Goal: Task Accomplishment & Management: Complete application form

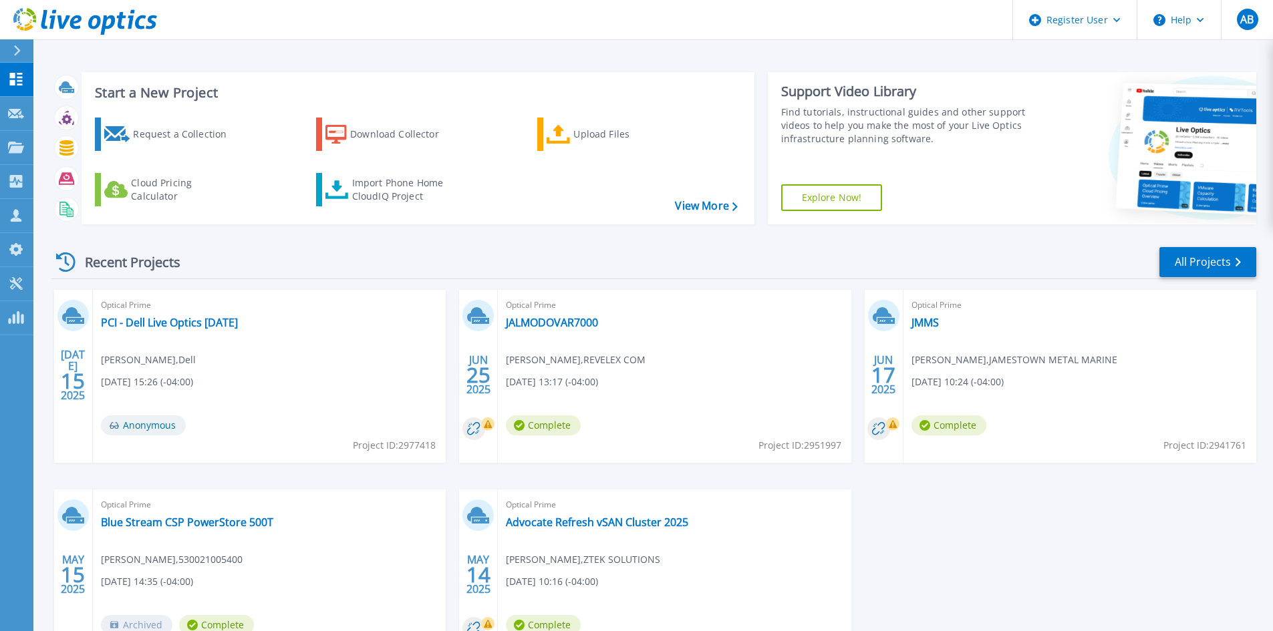
click at [8, 47] on button at bounding box center [16, 50] width 33 height 23
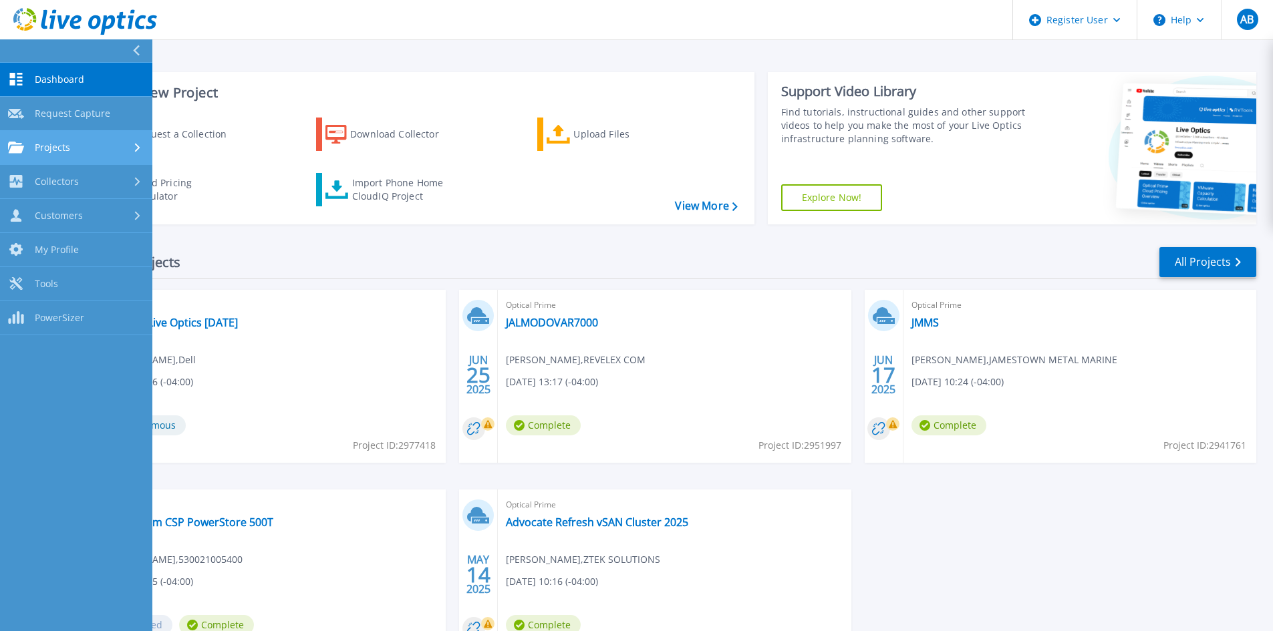
click at [80, 137] on link "Projects Projects" at bounding box center [76, 148] width 152 height 34
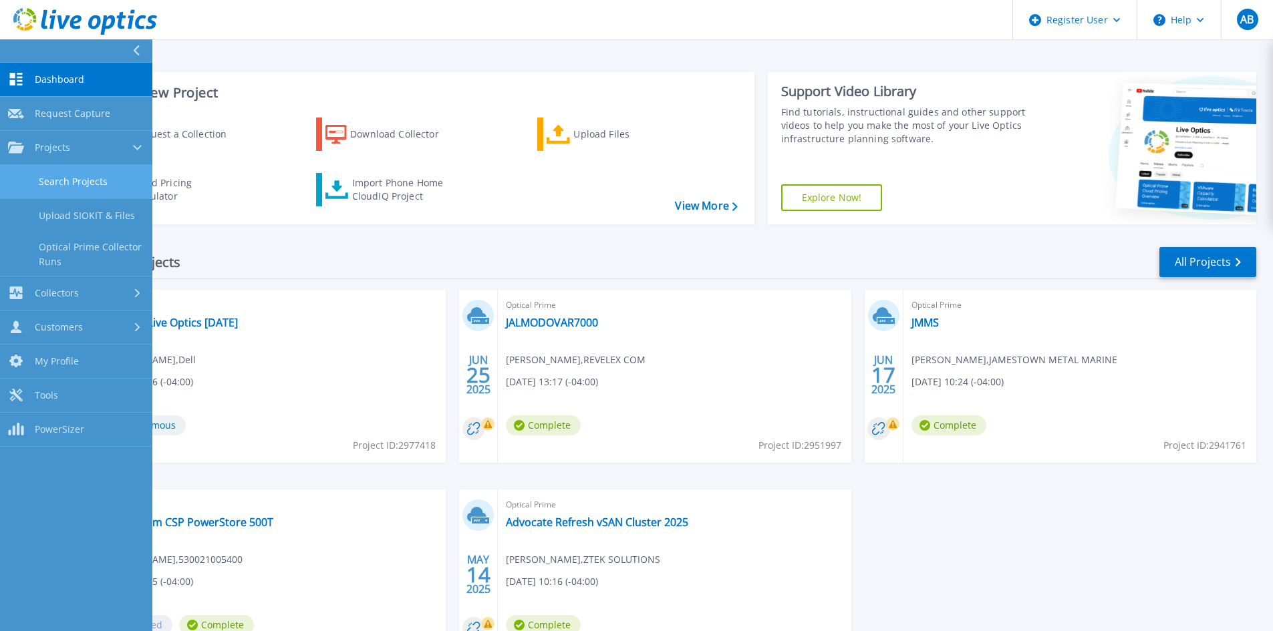
drag, startPoint x: 93, startPoint y: 178, endPoint x: 110, endPoint y: 177, distance: 17.4
click at [94, 178] on link "Search Projects" at bounding box center [76, 182] width 152 height 34
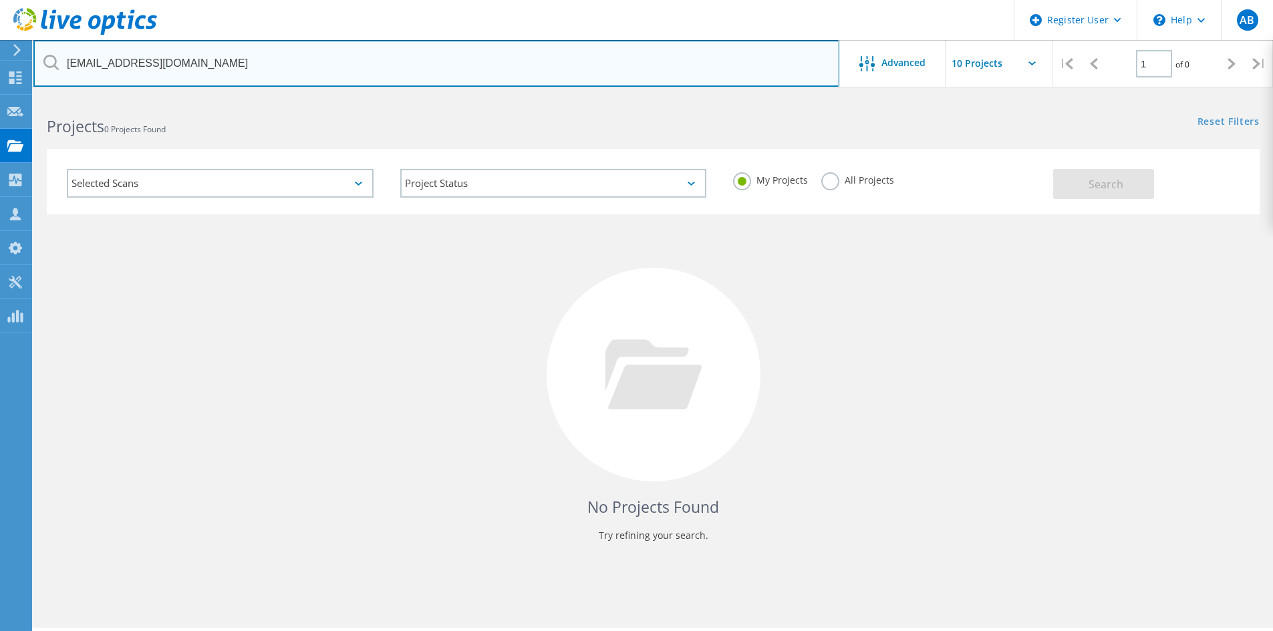
click at [247, 78] on input "rketcham@fkaa.com" at bounding box center [436, 63] width 806 height 47
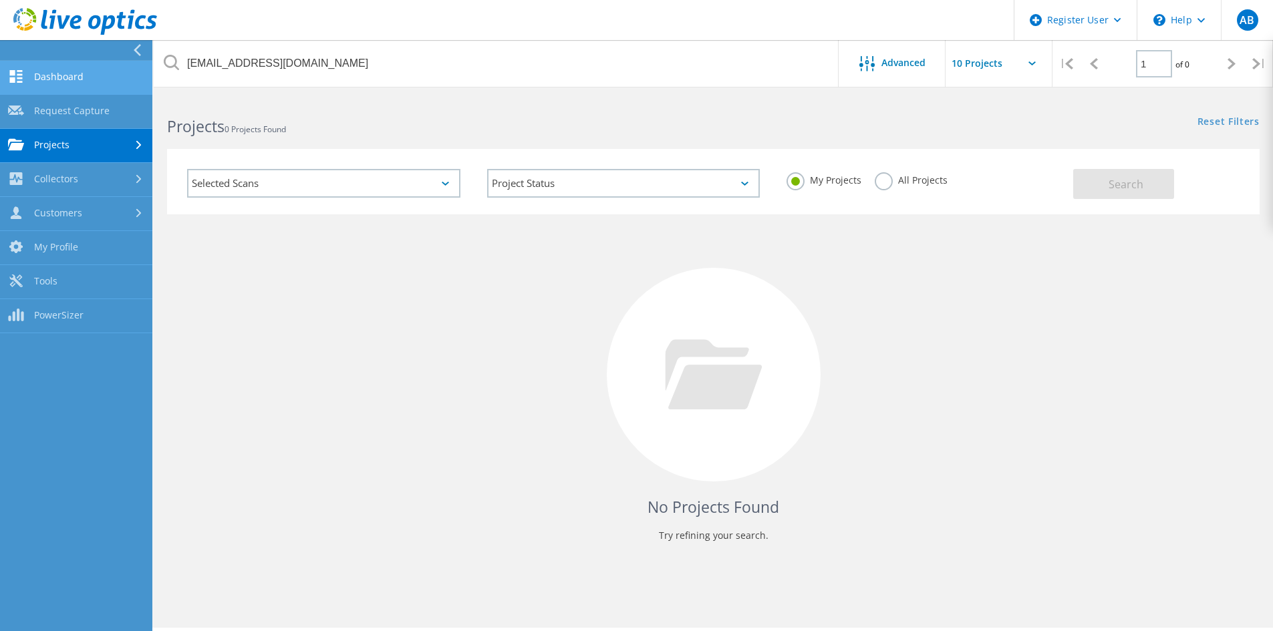
click at [50, 76] on link "Dashboard" at bounding box center [76, 78] width 152 height 34
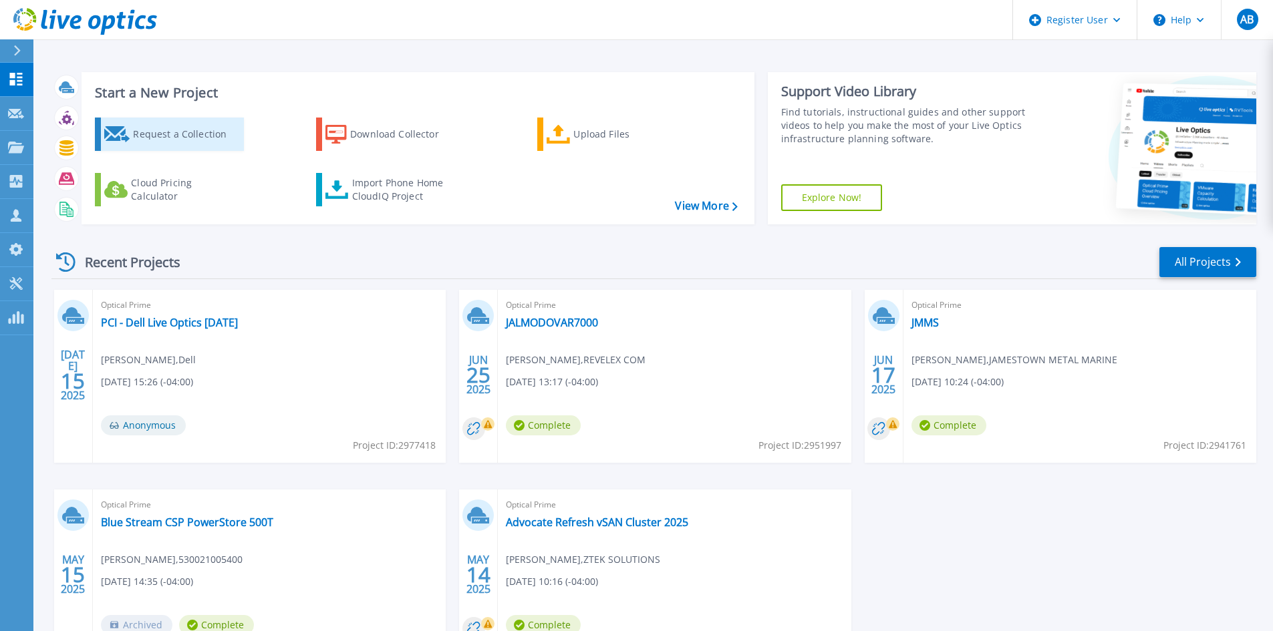
click at [184, 144] on div "Request a Collection" at bounding box center [186, 134] width 107 height 27
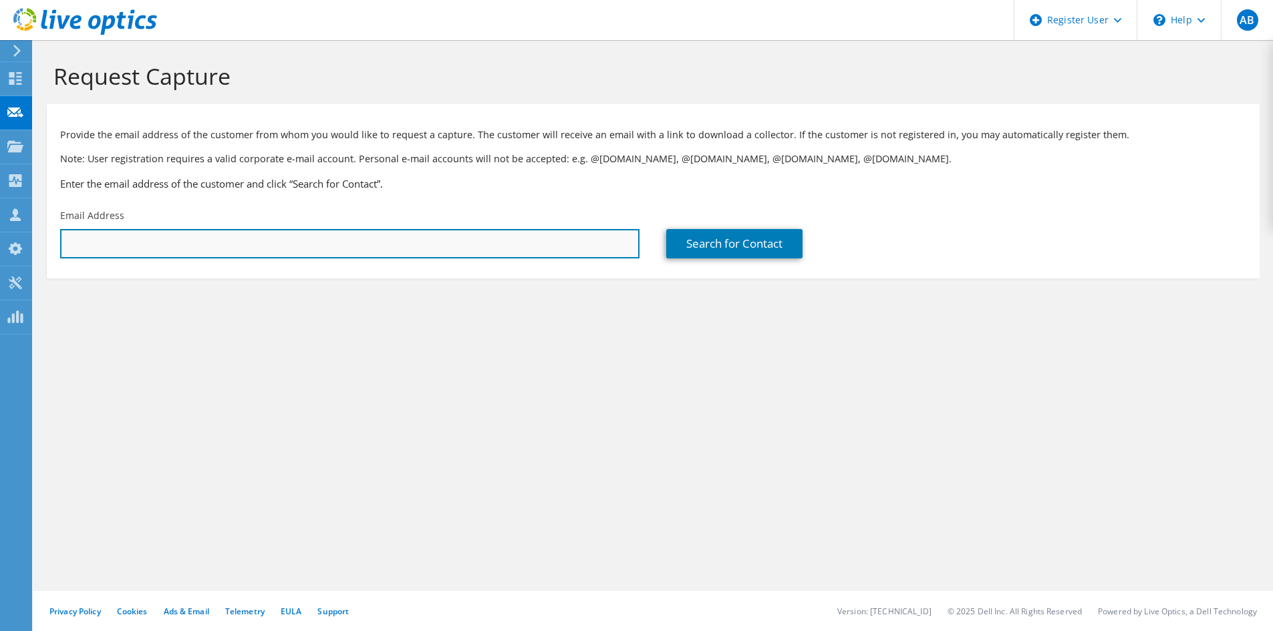
click at [566, 239] on input "text" at bounding box center [349, 243] width 579 height 29
paste input "jjarrett@fkaa.com"
type input "jjarrett@fkaa.com"
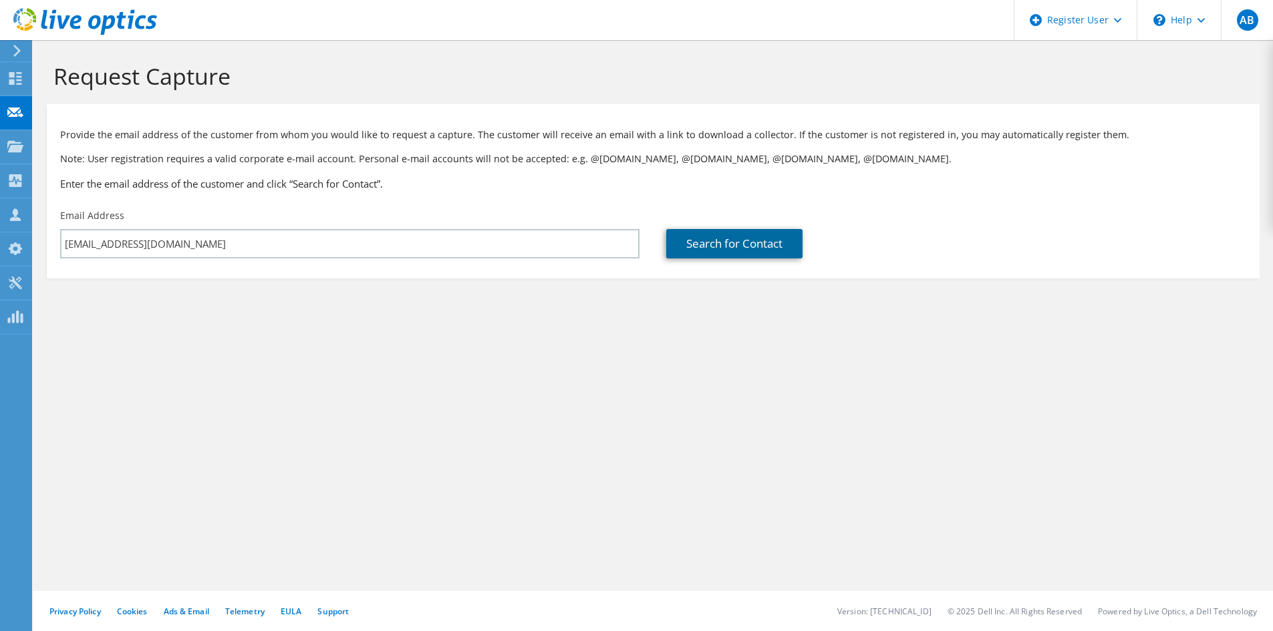
click at [757, 235] on link "Search for Contact" at bounding box center [734, 243] width 136 height 29
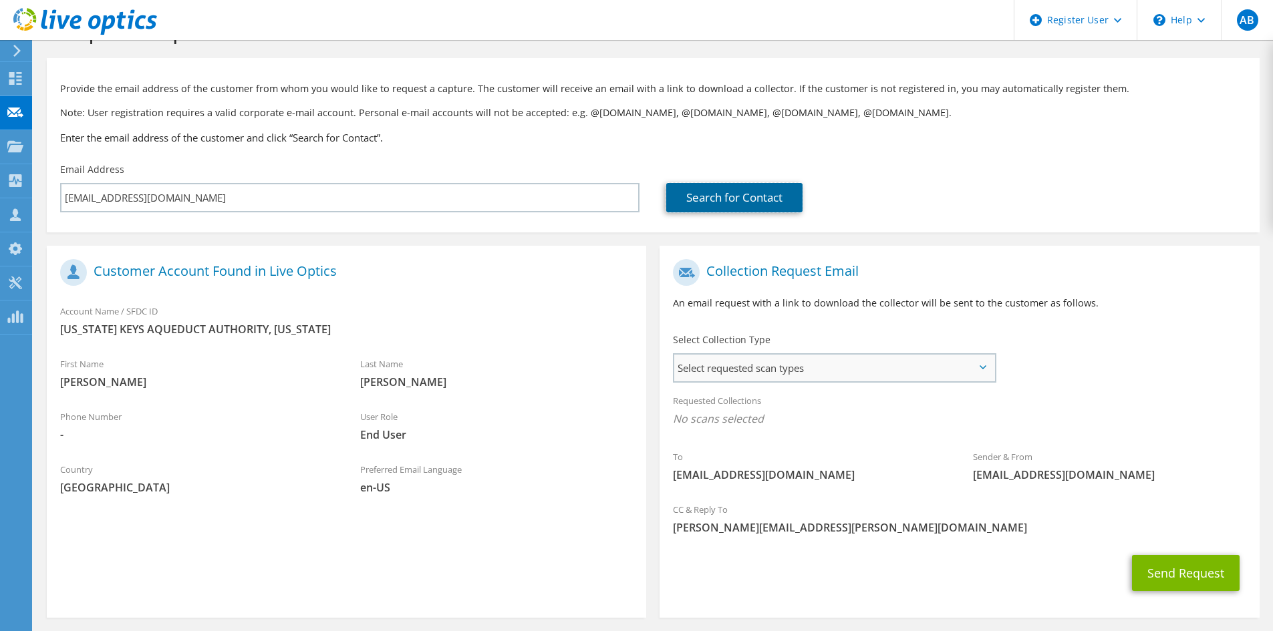
scroll to position [67, 0]
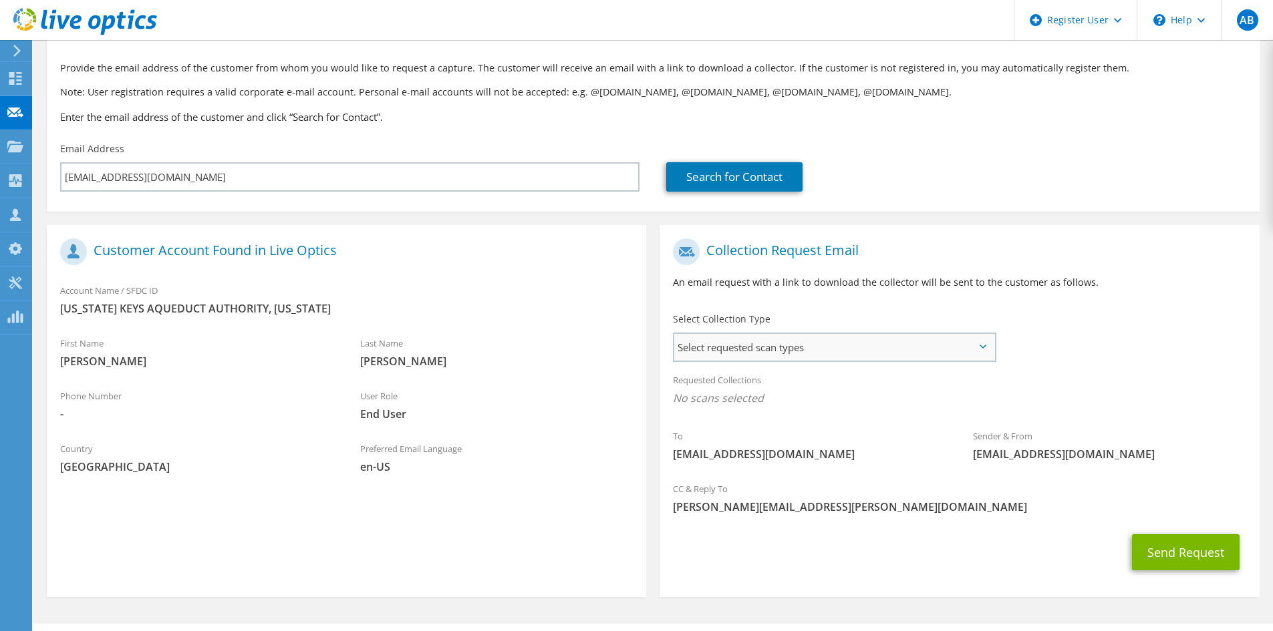
click at [861, 337] on span "Select requested scan types" at bounding box center [834, 347] width 320 height 27
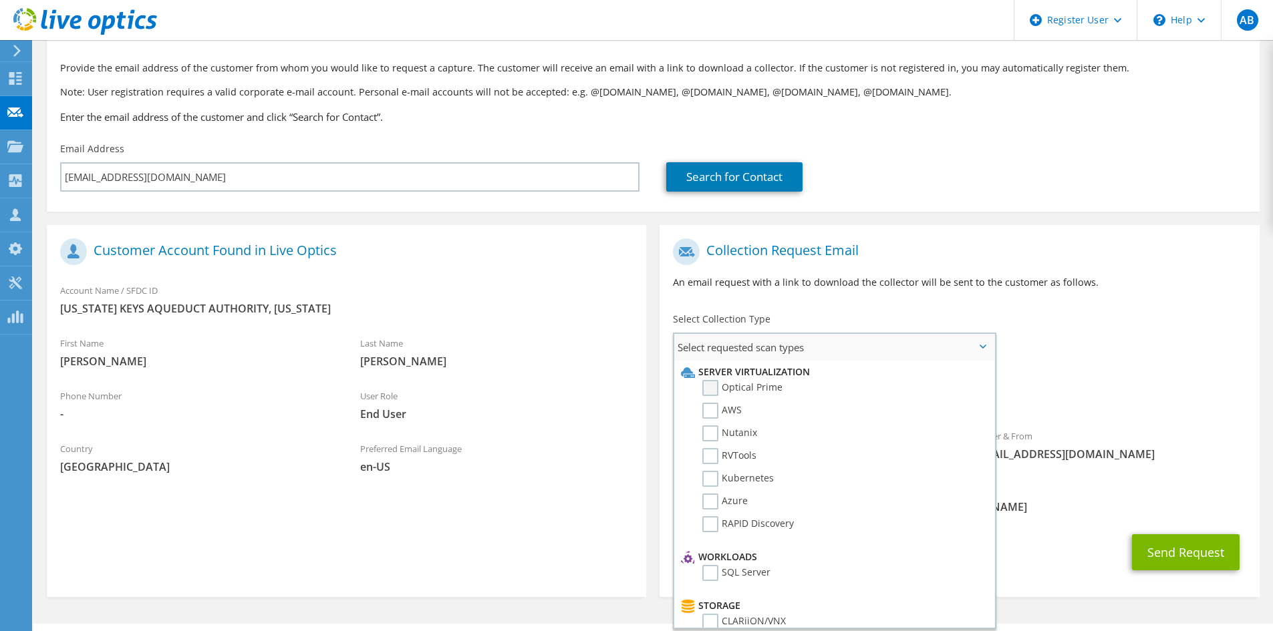
click at [714, 388] on label "Optical Prime" at bounding box center [742, 388] width 80 height 16
click at [0, 0] on input "Optical Prime" at bounding box center [0, 0] width 0 height 0
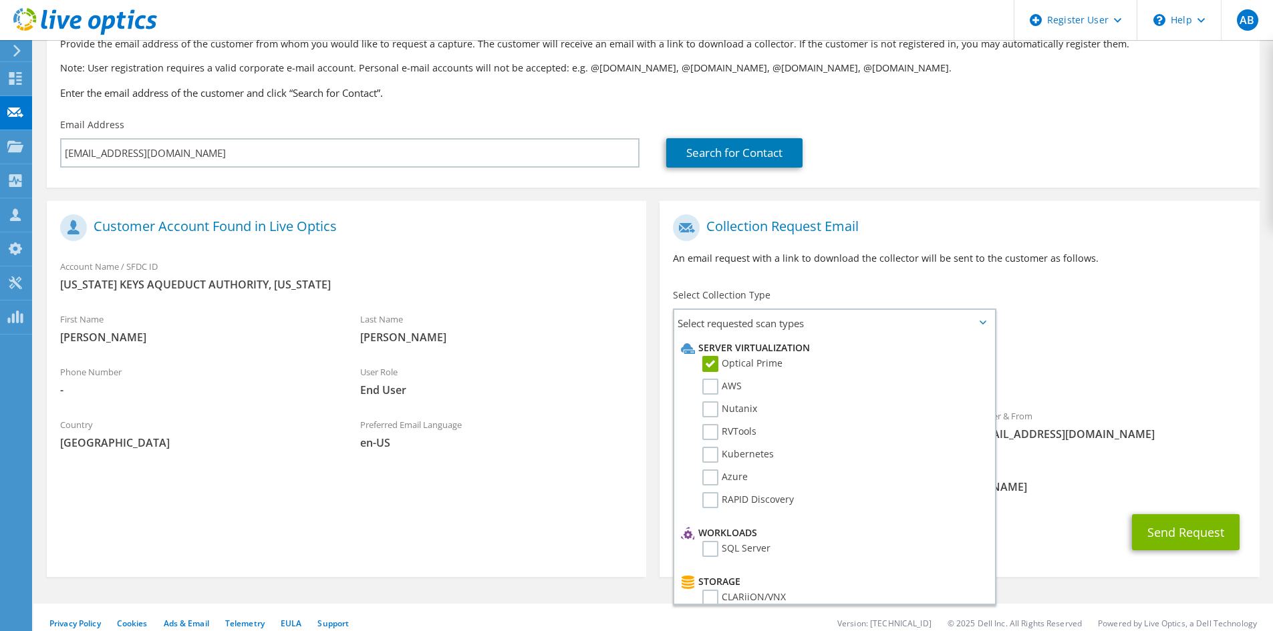
scroll to position [104, 0]
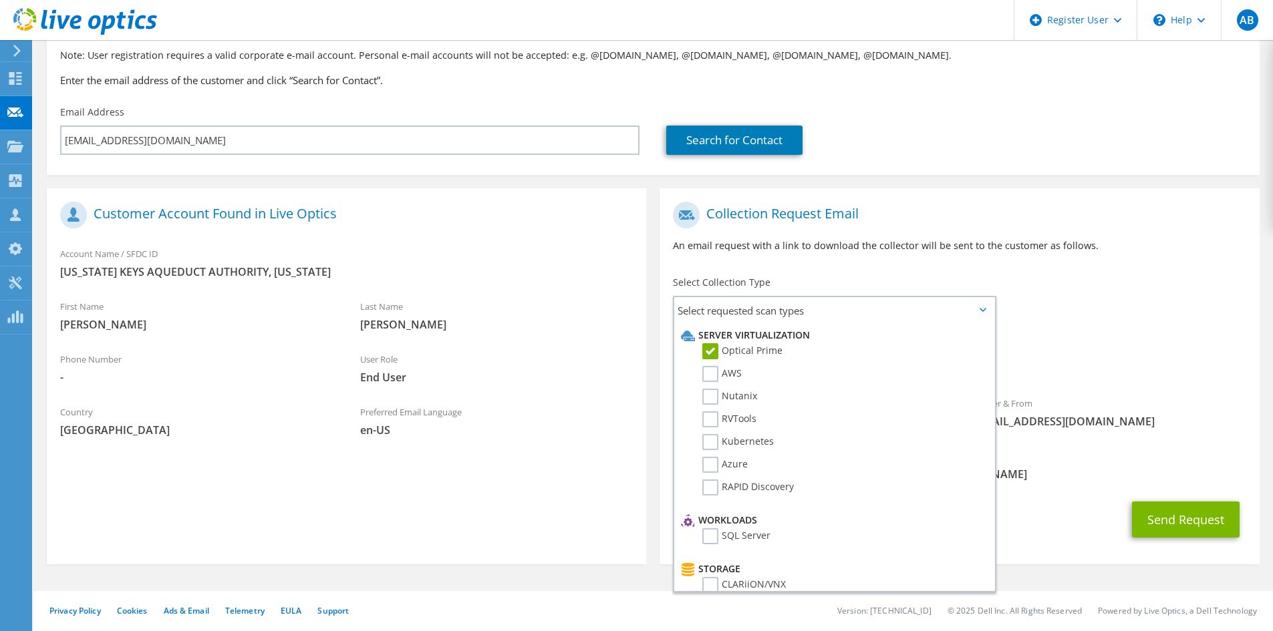
click at [1186, 313] on div "To jjarrett@fkaa.com Sender & From liveoptics@liveoptics.com" at bounding box center [959, 318] width 599 height 247
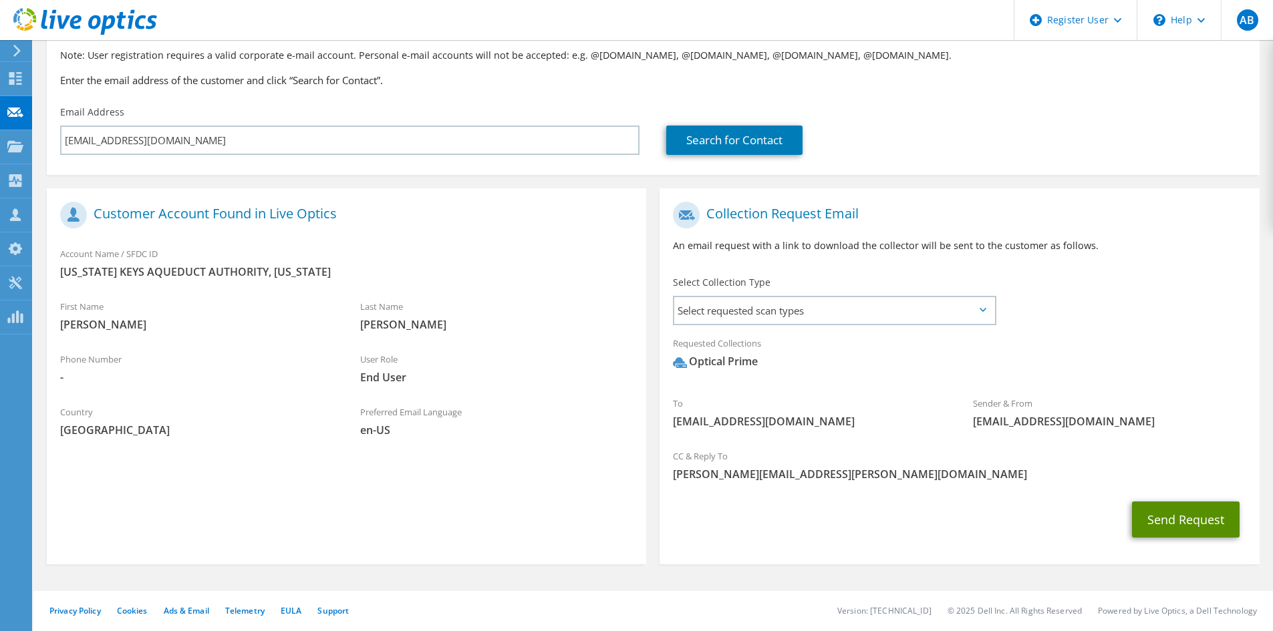
click at [1189, 509] on button "Send Request" at bounding box center [1186, 520] width 108 height 36
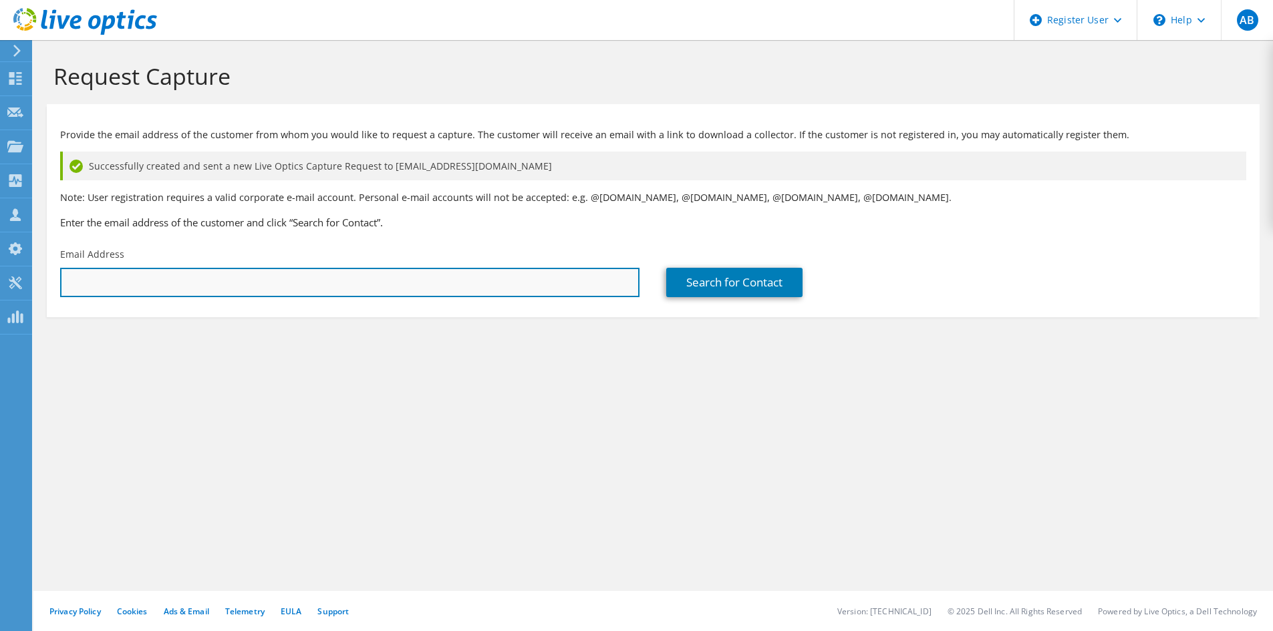
click at [358, 294] on input "text" at bounding box center [349, 282] width 579 height 29
paste input "[EMAIL_ADDRESS][DOMAIN_NAME];"
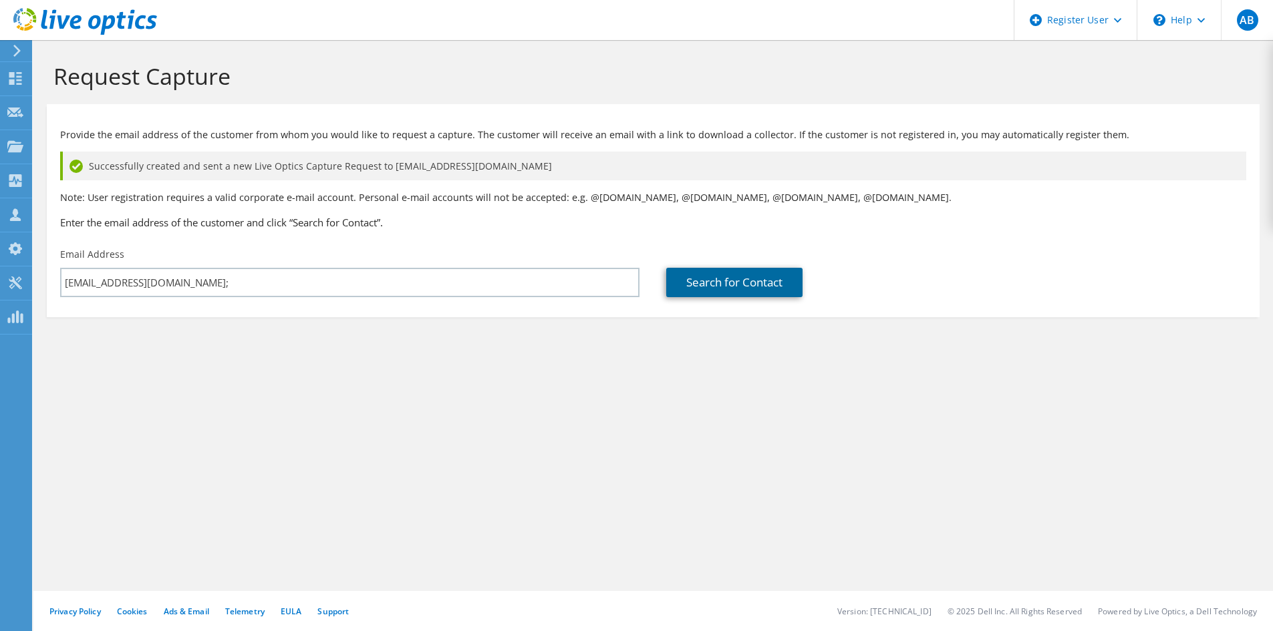
click at [706, 295] on link "Search for Contact" at bounding box center [734, 282] width 136 height 29
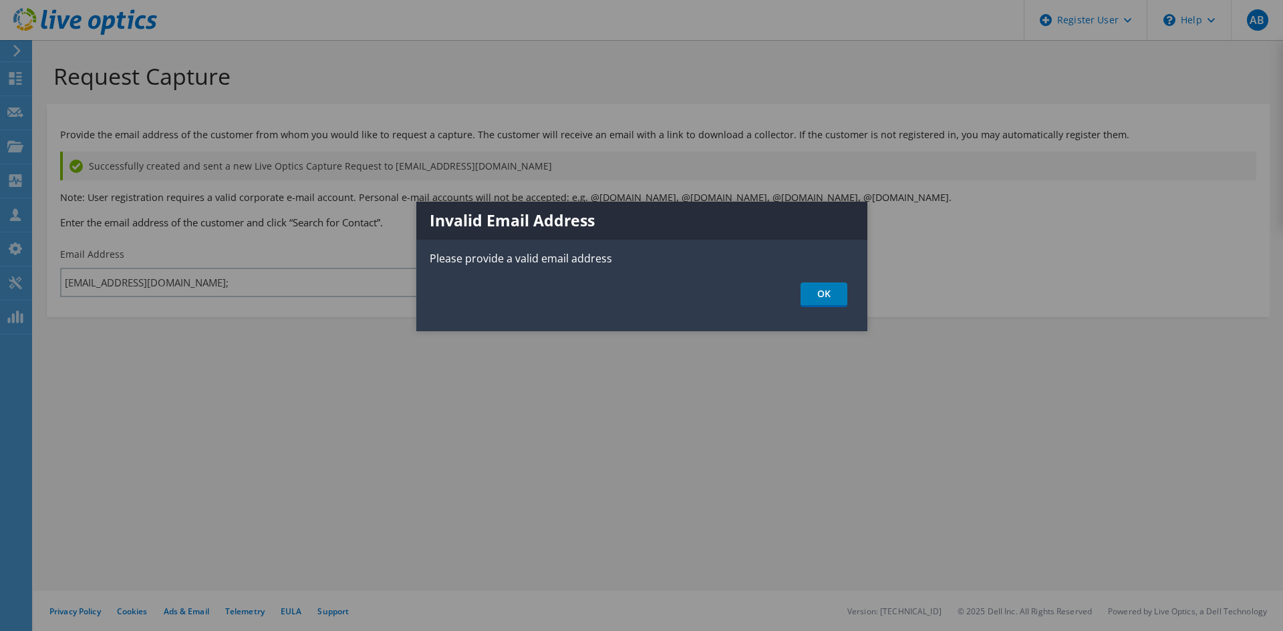
click at [301, 283] on div at bounding box center [641, 315] width 1283 height 631
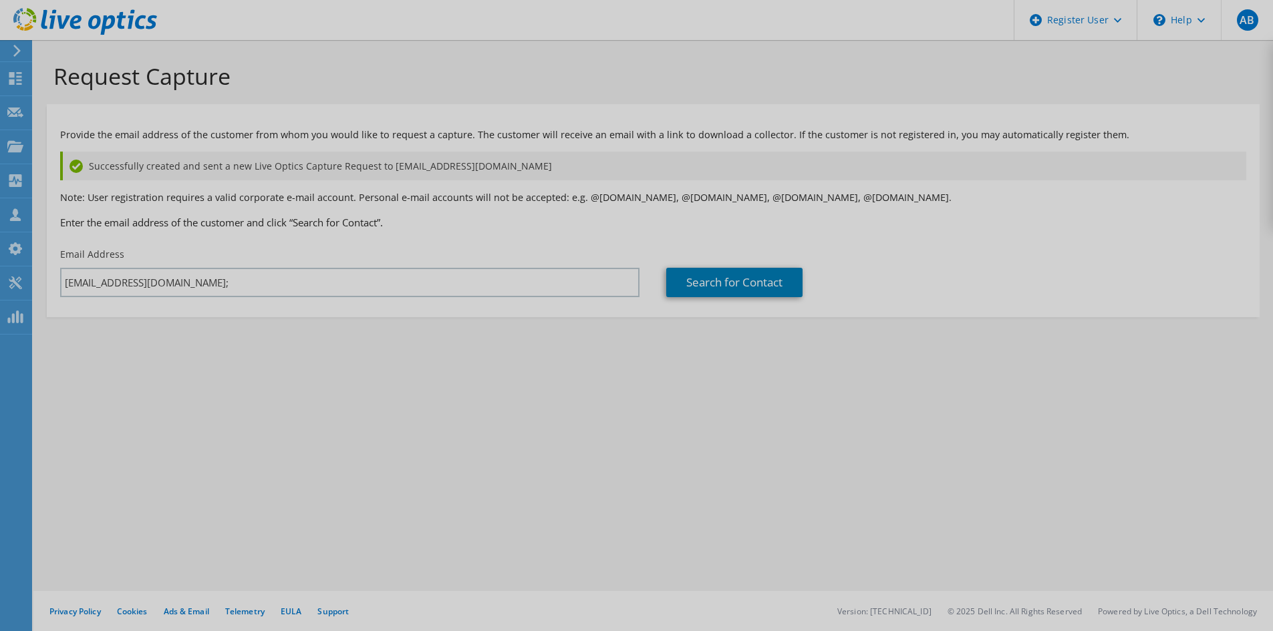
click at [288, 278] on div at bounding box center [636, 315] width 1273 height 631
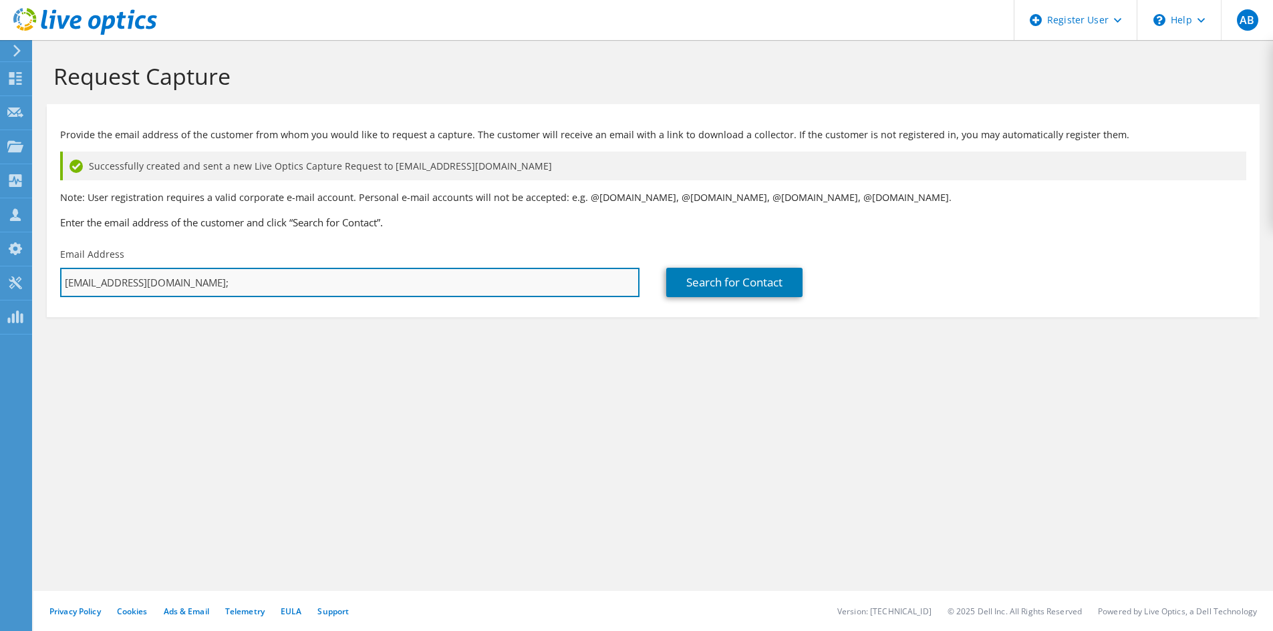
click at [244, 279] on input "gbayard@greenacresfl.gov;" at bounding box center [349, 282] width 579 height 29
type input "gbayard@greenacresfl.gov"
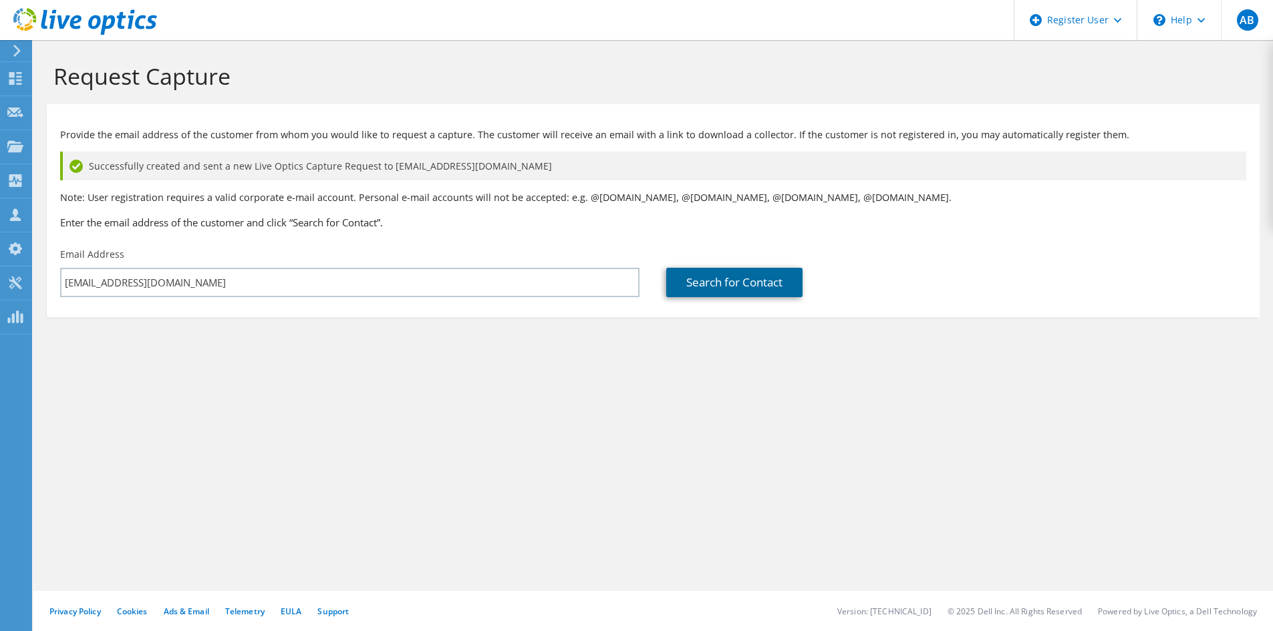
click at [770, 283] on link "Search for Contact" at bounding box center [734, 282] width 136 height 29
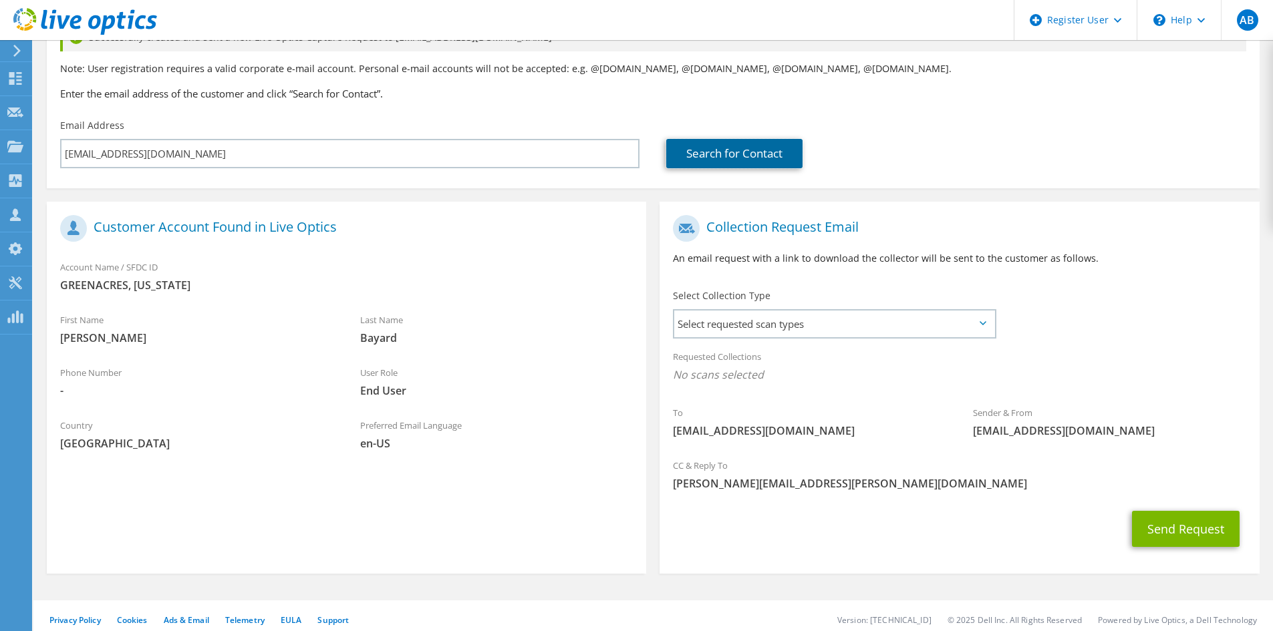
scroll to position [134, 0]
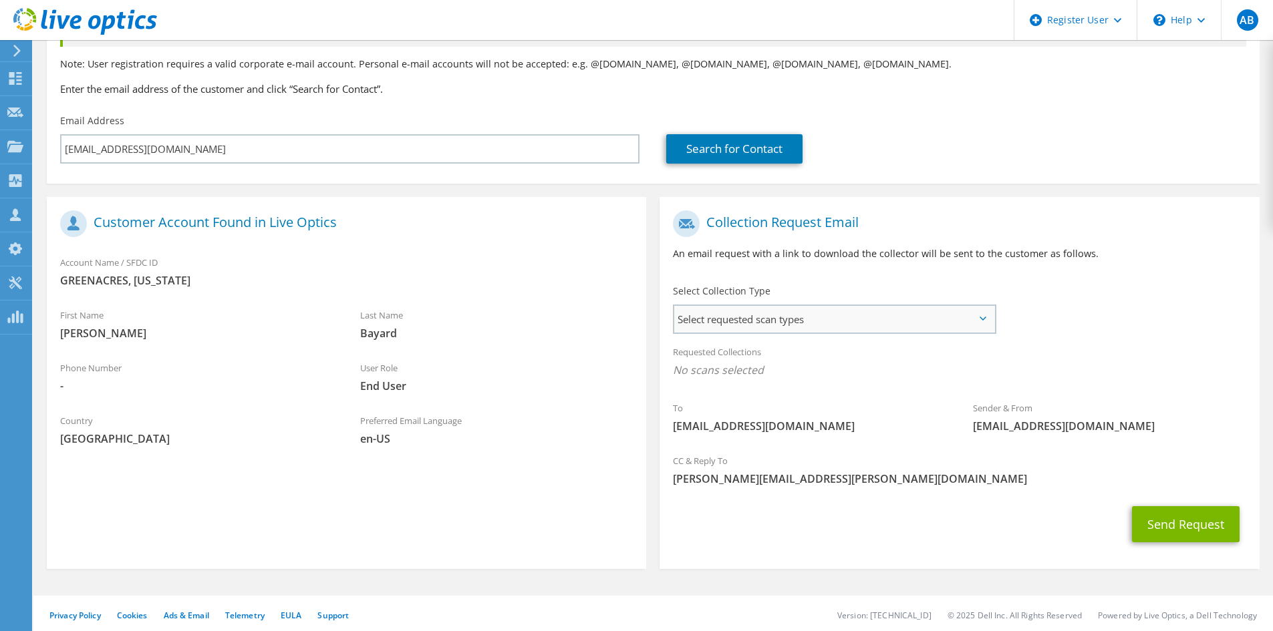
click at [781, 325] on span "Select requested scan types" at bounding box center [834, 319] width 320 height 27
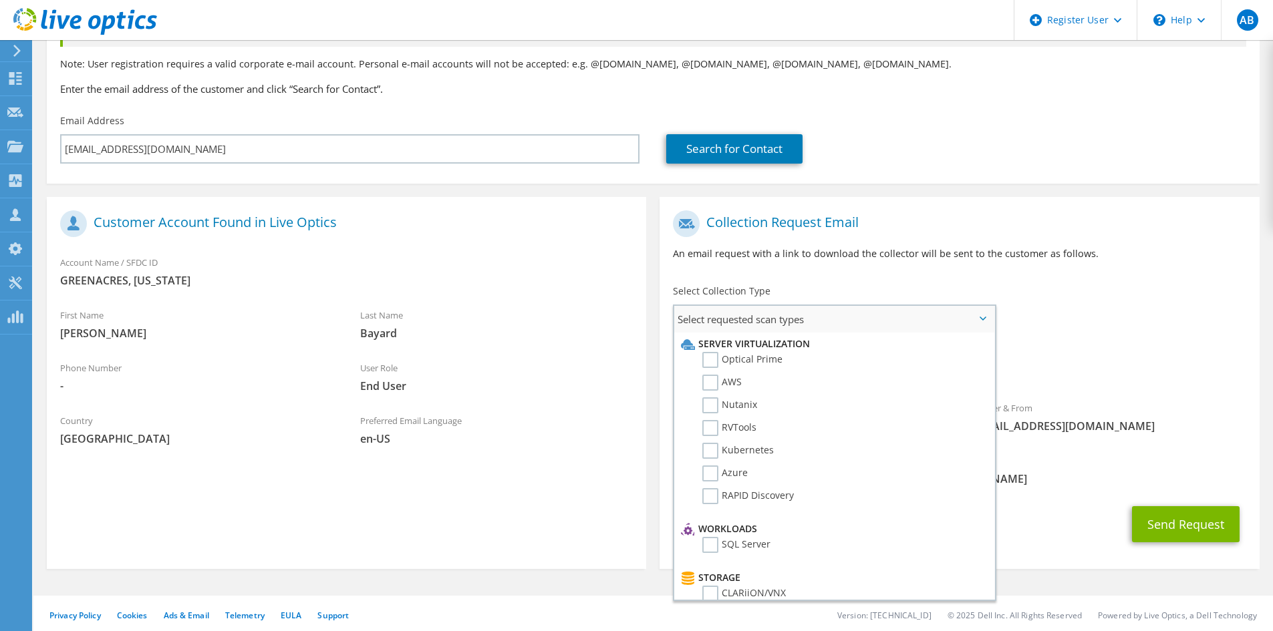
click at [768, 348] on li "Server Virtualization" at bounding box center [833, 344] width 310 height 16
click at [764, 357] on label "Optical Prime" at bounding box center [742, 360] width 80 height 16
click at [0, 0] on input "Optical Prime" at bounding box center [0, 0] width 0 height 0
click at [1100, 319] on div "To gbayard@greenacresfl.gov Sender & From liveoptics@liveoptics.com" at bounding box center [959, 327] width 599 height 247
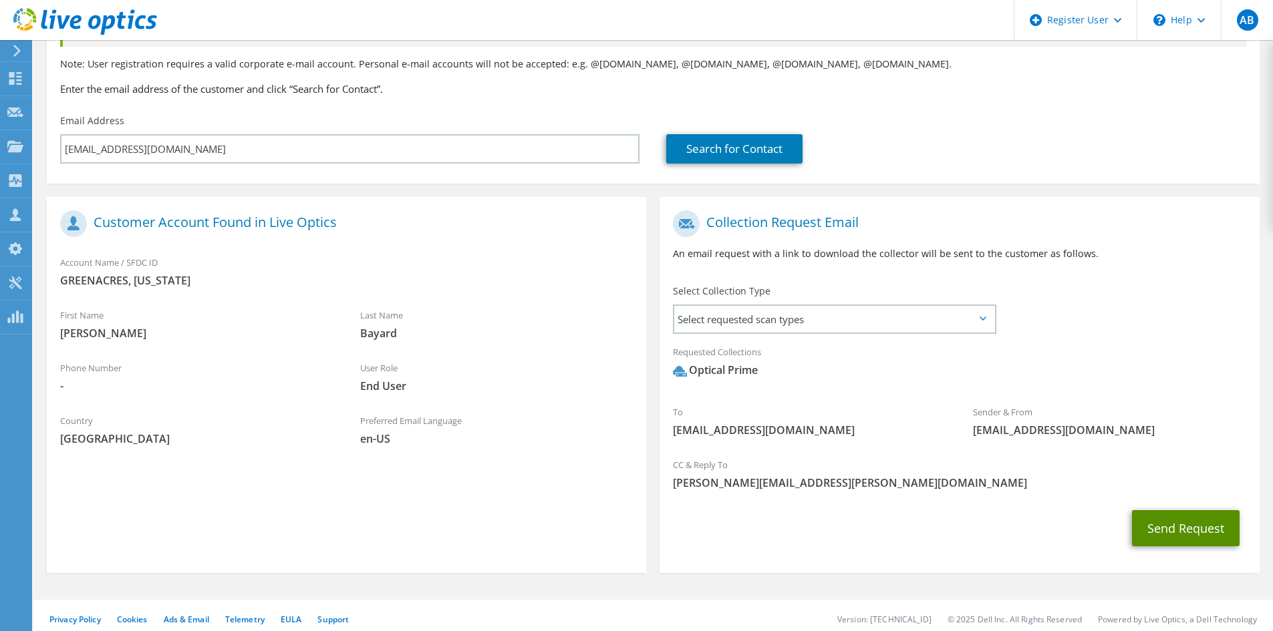
click at [1163, 520] on button "Send Request" at bounding box center [1186, 529] width 108 height 36
